Goal: Check status: Check status

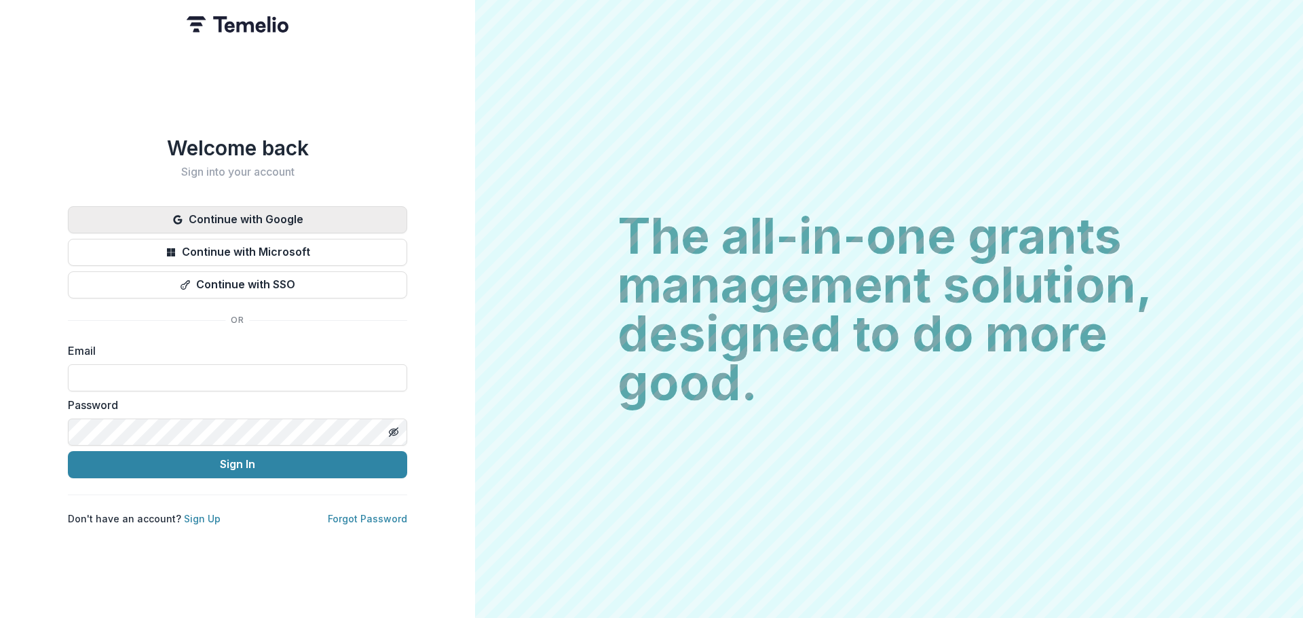
click at [283, 217] on button "Continue with Google" at bounding box center [237, 219] width 339 height 27
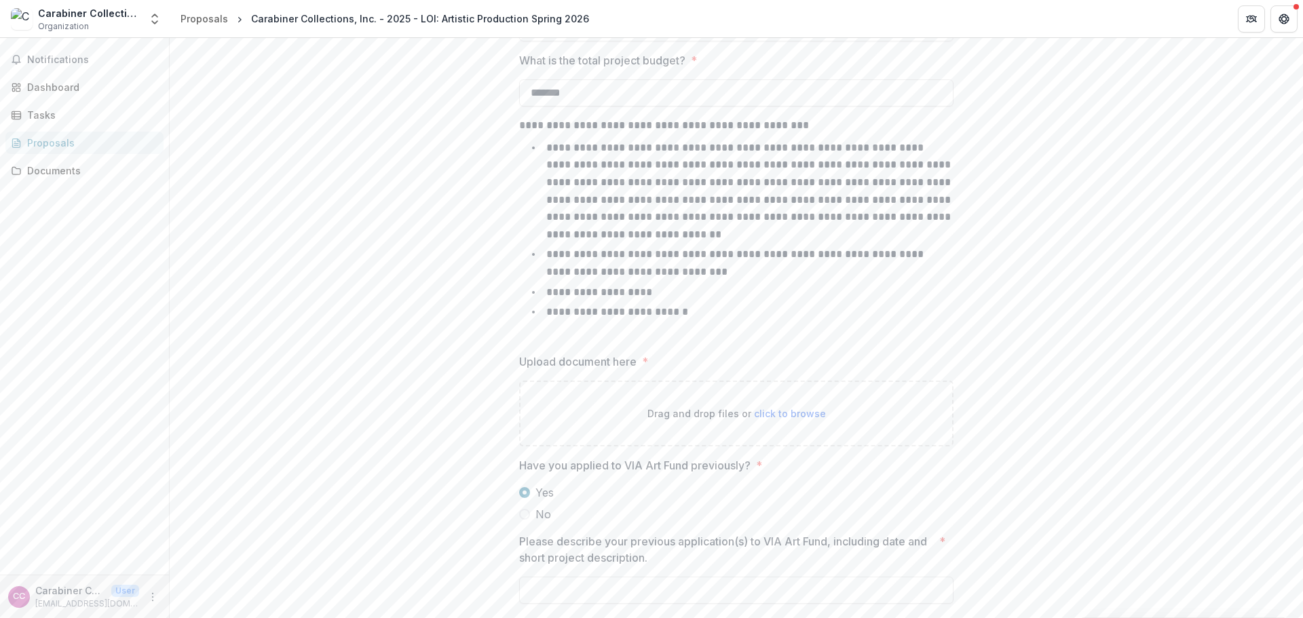
scroll to position [1612, 0]
